Goal: Task Accomplishment & Management: Complete application form

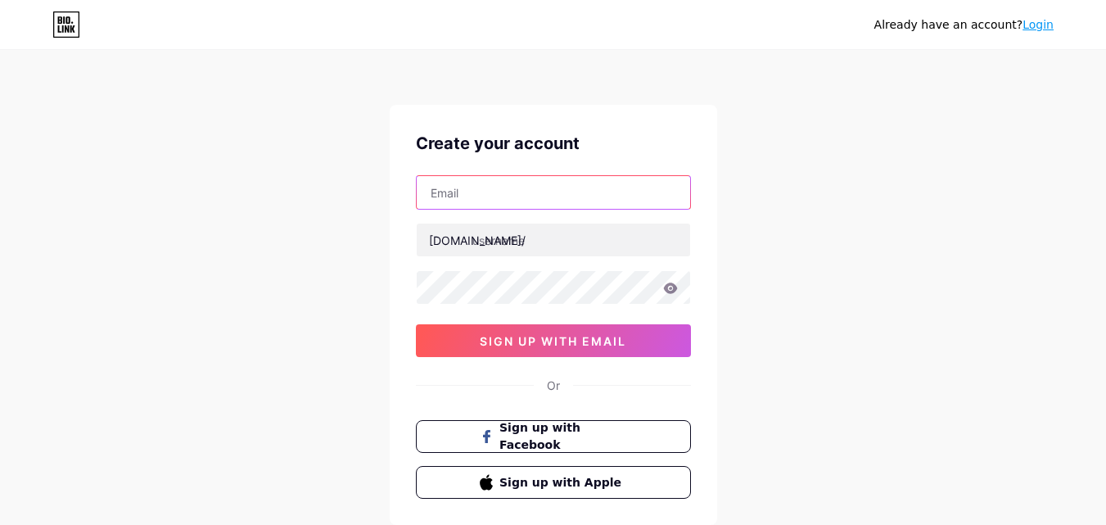
click at [486, 192] on input "text" at bounding box center [553, 192] width 273 height 33
click at [569, 201] on input "text" at bounding box center [553, 192] width 273 height 33
type input "[EMAIL_ADDRESS][DOMAIN_NAME]"
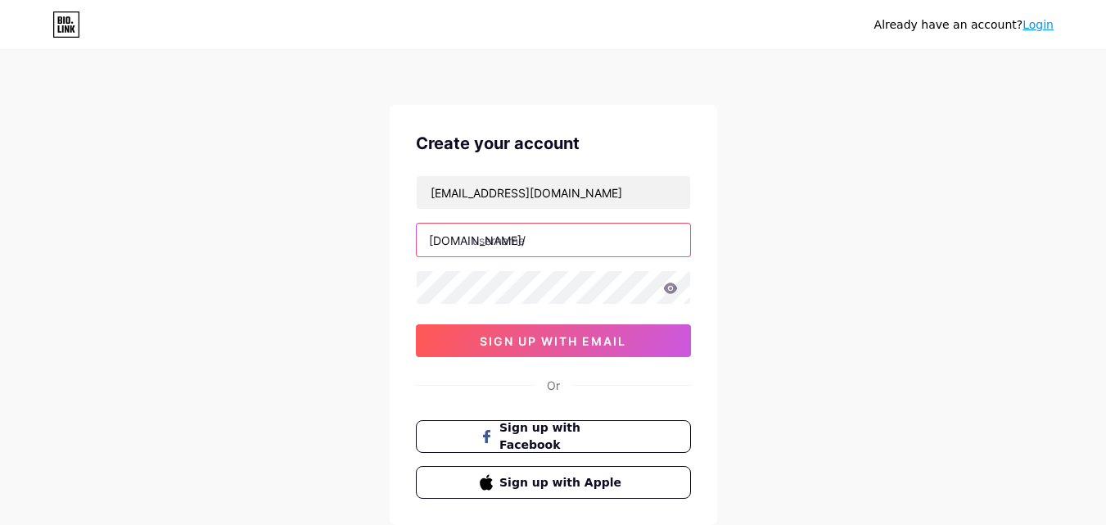
click at [554, 246] on input "text" at bounding box center [553, 239] width 273 height 33
paste input "lombardopooolfl"
type input "lombardopooolfl"
click at [532, 309] on div "[EMAIL_ADDRESS][DOMAIN_NAME] [DOMAIN_NAME]/ lombardopooolfl sign up with email" at bounding box center [553, 266] width 275 height 182
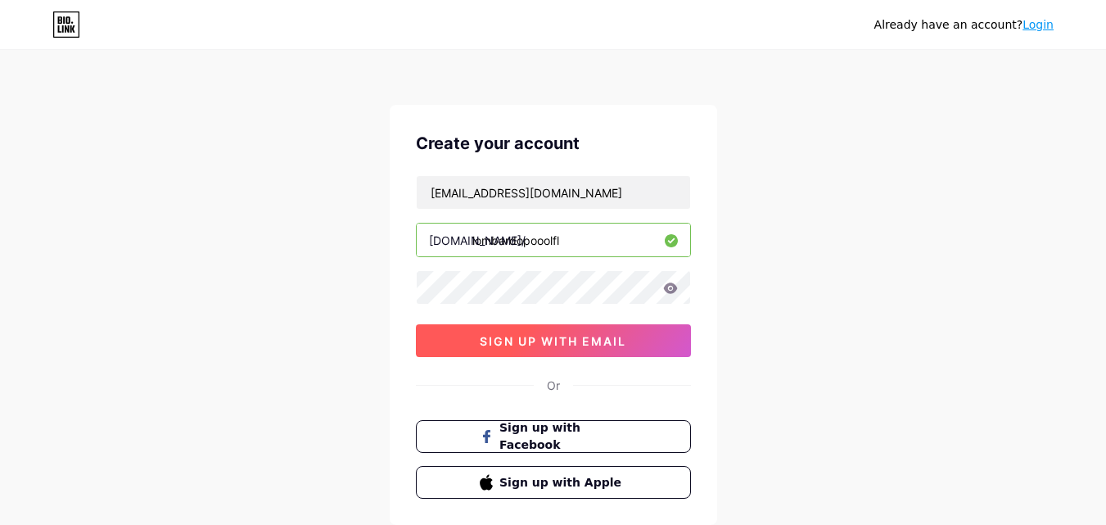
click at [499, 340] on span "sign up with email" at bounding box center [553, 341] width 146 height 14
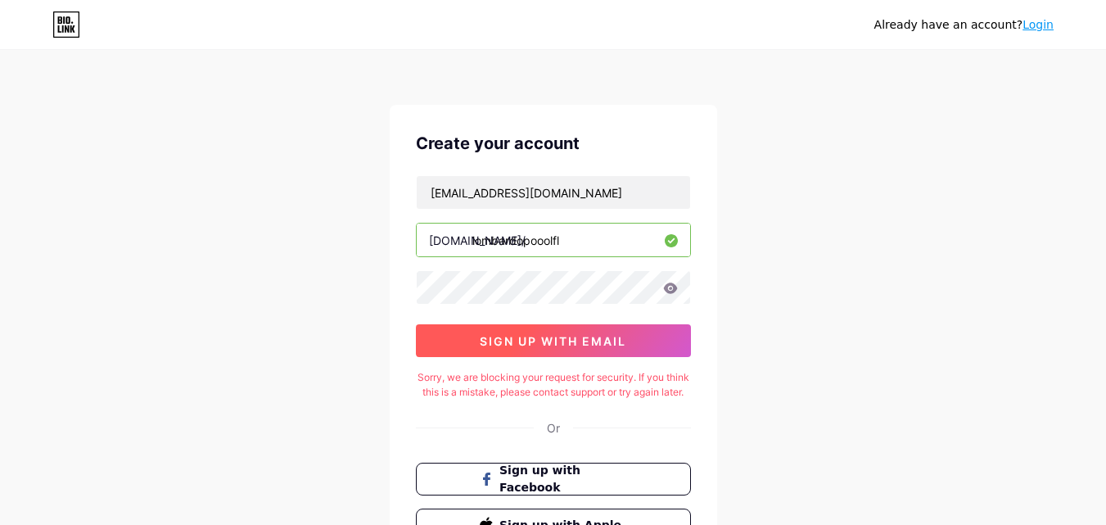
click at [516, 335] on span "sign up with email" at bounding box center [553, 341] width 146 height 14
click at [581, 342] on span "sign up with email" at bounding box center [553, 341] width 146 height 14
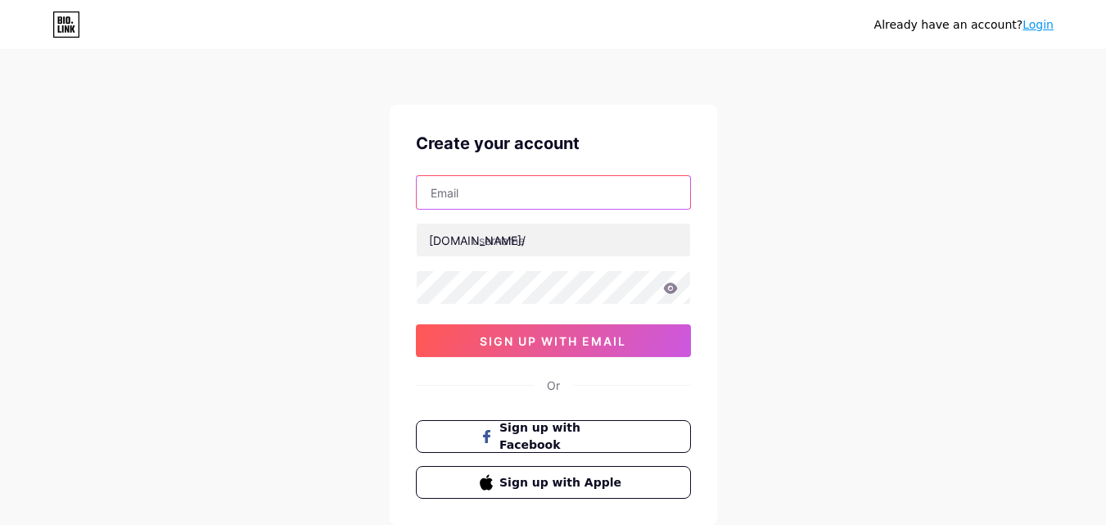
click at [442, 184] on input "text" at bounding box center [553, 192] width 273 height 33
type input "[EMAIL_ADDRESS][DOMAIN_NAME]"
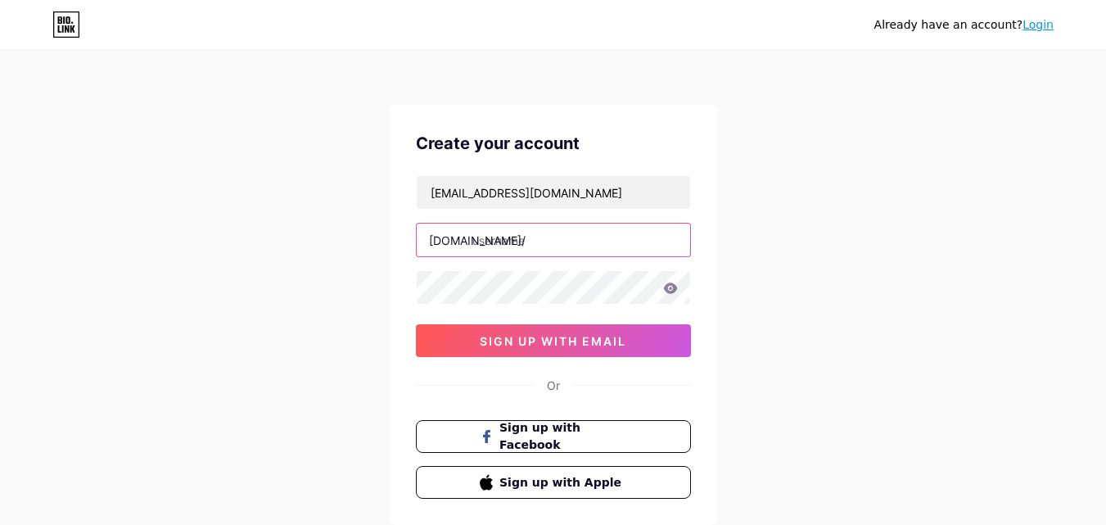
click at [575, 241] on input "text" at bounding box center [553, 239] width 273 height 33
paste input "lombardopooolfl"
type input "lombardopooolfl"
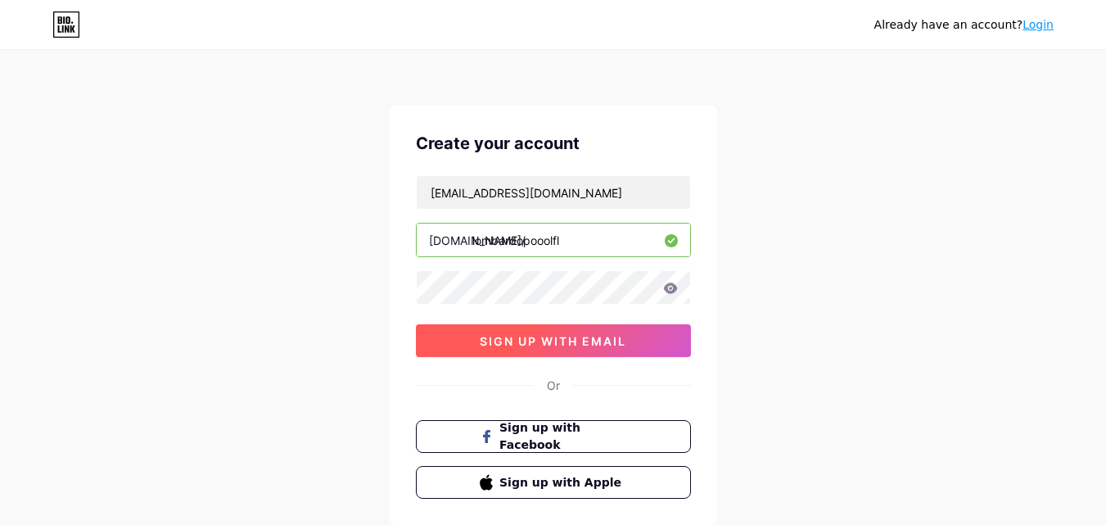
click at [542, 338] on span "sign up with email" at bounding box center [553, 341] width 146 height 14
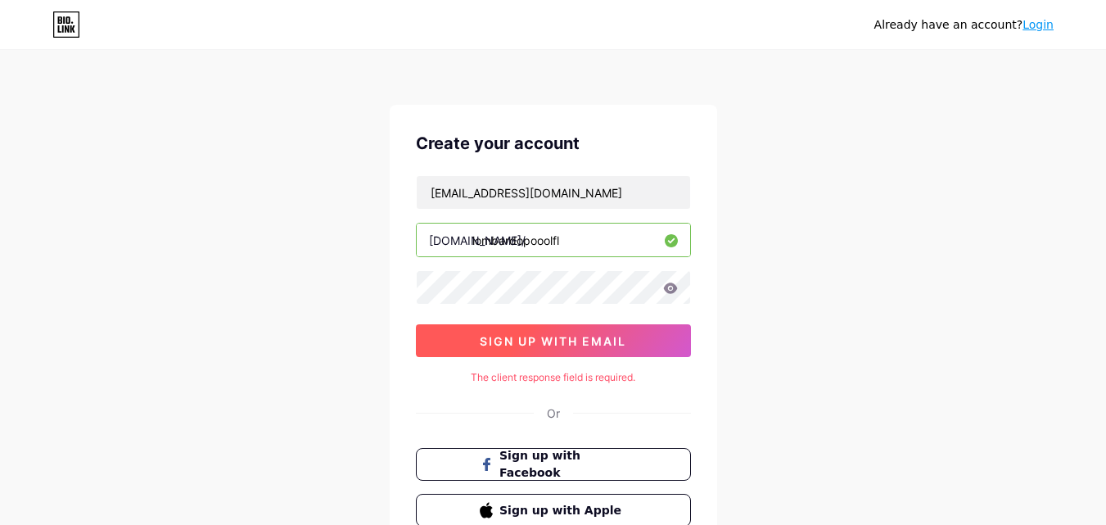
click at [542, 339] on span "sign up with email" at bounding box center [553, 341] width 146 height 14
click at [558, 339] on span "sign up with email" at bounding box center [553, 341] width 146 height 14
